Goal: Find specific page/section: Find specific page/section

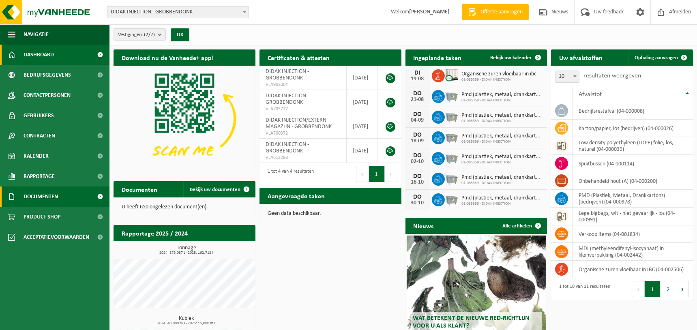
click at [63, 193] on link "Documenten" at bounding box center [54, 196] width 109 height 20
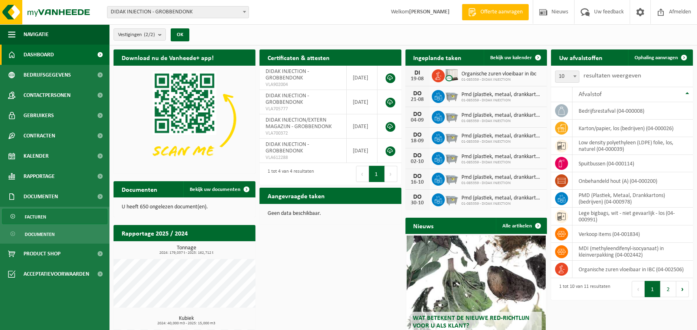
click at [60, 216] on link "Facturen" at bounding box center [54, 216] width 105 height 15
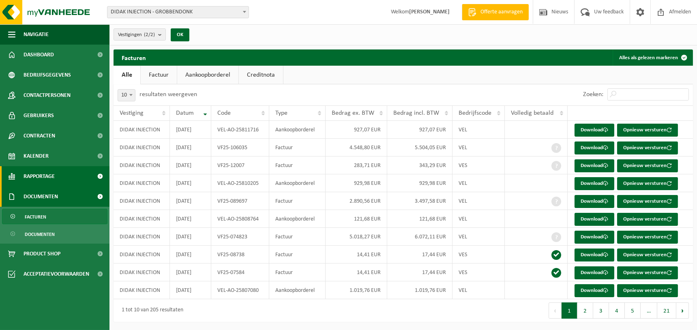
click at [43, 176] on span "Rapportage" at bounding box center [39, 176] width 31 height 20
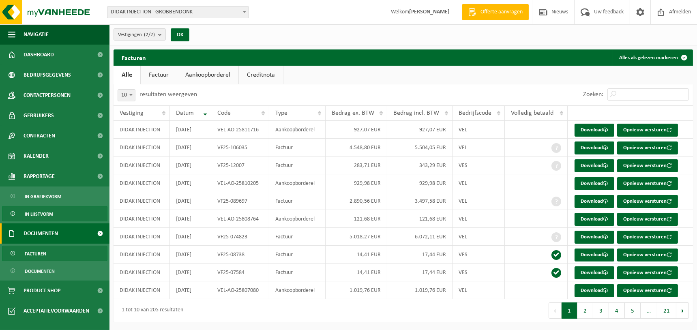
click at [47, 213] on span "In lijstvorm" at bounding box center [39, 213] width 28 height 15
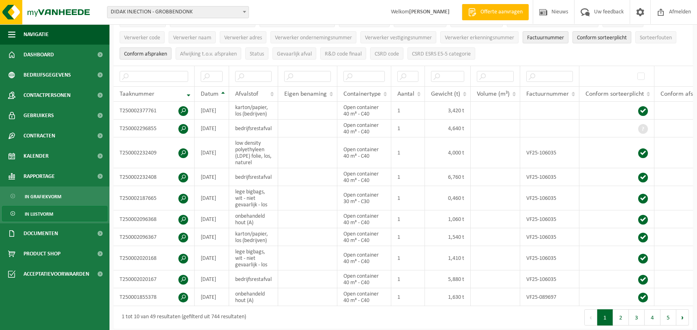
scroll to position [138, 0]
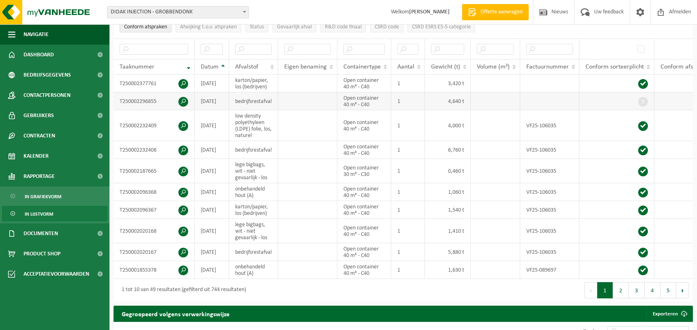
click at [456, 99] on td "4,640 t" at bounding box center [448, 101] width 46 height 18
click at [306, 127] on td at bounding box center [307, 125] width 59 height 31
click at [302, 211] on td at bounding box center [307, 210] width 59 height 18
click at [622, 295] on button "2" at bounding box center [621, 290] width 16 height 16
